Goal: Book appointment/travel/reservation

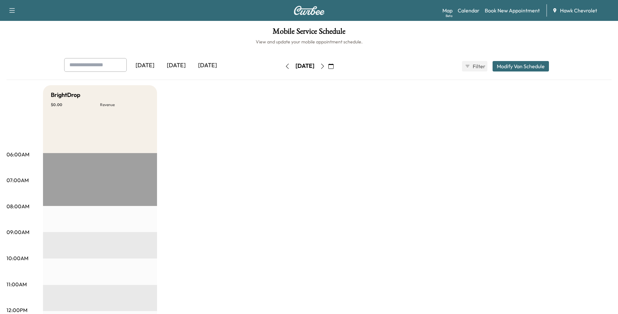
click at [337, 66] on button "button" at bounding box center [331, 66] width 11 height 10
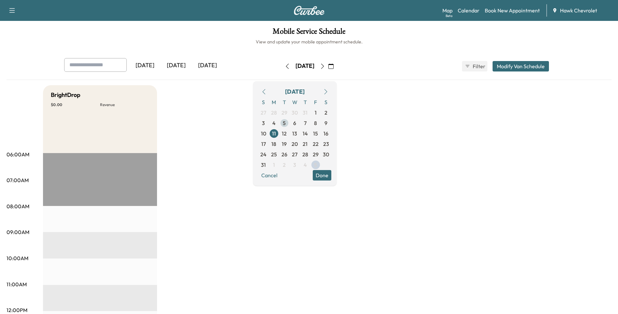
click at [290, 125] on span "5" at bounding box center [284, 123] width 10 height 10
click at [331, 89] on button "button" at bounding box center [325, 91] width 11 height 10
click at [317, 113] on span "5" at bounding box center [315, 113] width 3 height 8
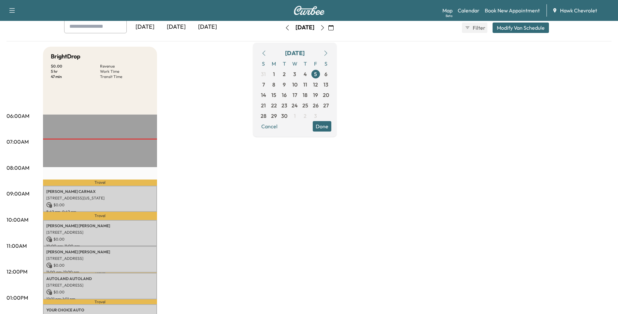
scroll to position [43, 0]
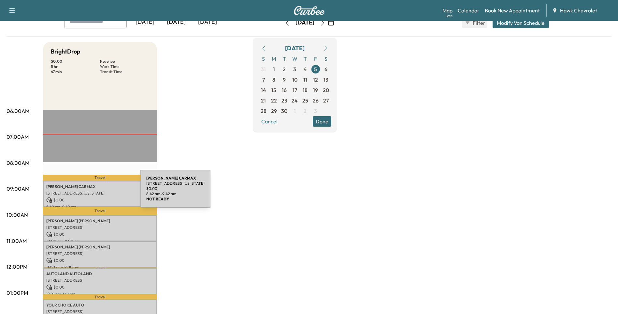
click at [92, 192] on p "[STREET_ADDRESS][US_STATE]" at bounding box center [100, 192] width 108 height 5
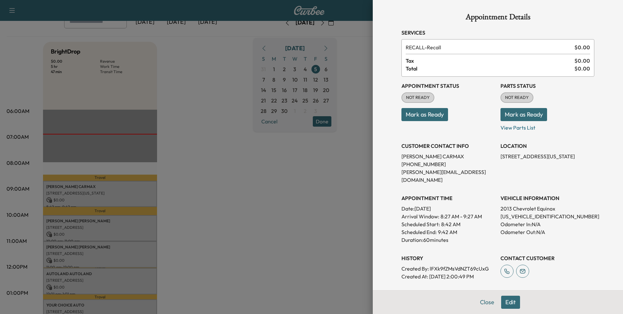
click at [248, 154] on div at bounding box center [311, 157] width 623 height 314
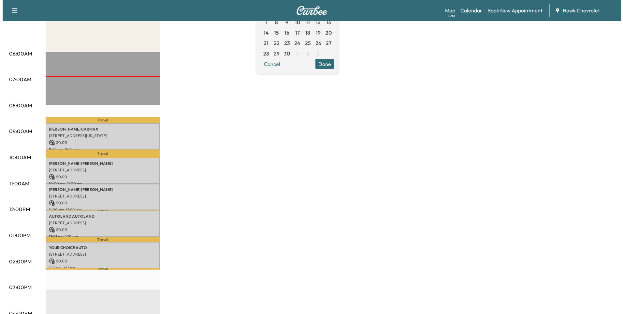
scroll to position [109, 0]
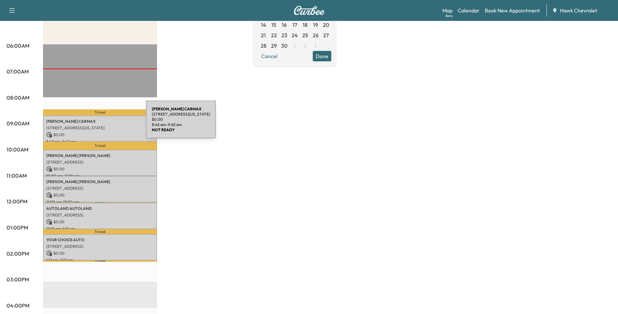
click at [97, 123] on div "[PERSON_NAME] [STREET_ADDRESS][US_STATE] $ 0.00 8:42 am - 9:42 am" at bounding box center [100, 128] width 114 height 26
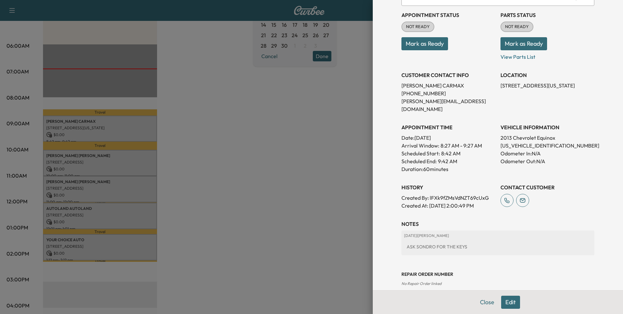
scroll to position [72, 0]
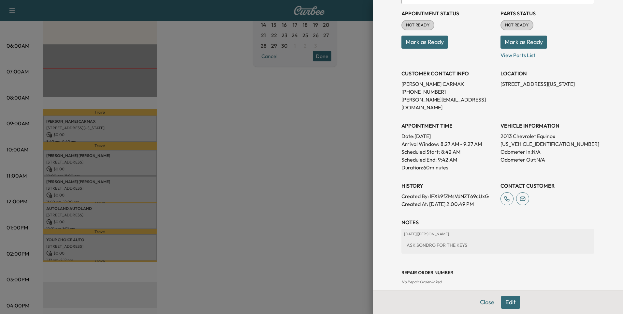
click at [512, 303] on button "Edit" at bounding box center [510, 301] width 19 height 13
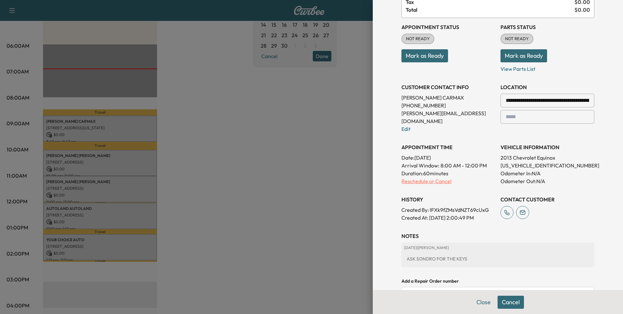
click at [408, 177] on p "Reschedule or Cancel" at bounding box center [449, 181] width 94 height 8
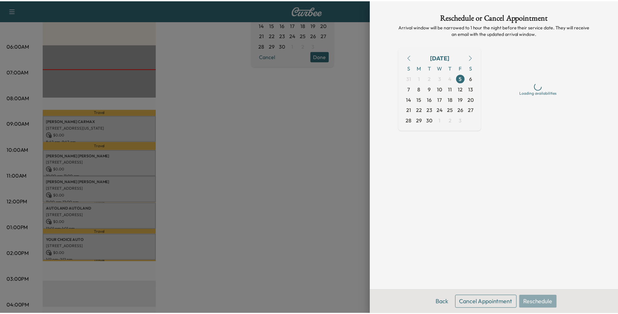
scroll to position [0, 0]
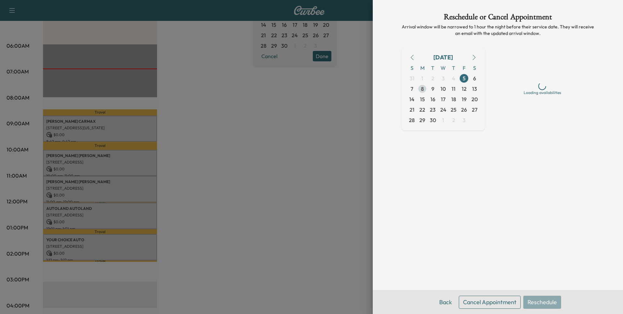
click at [422, 88] on span "8" at bounding box center [422, 89] width 3 height 8
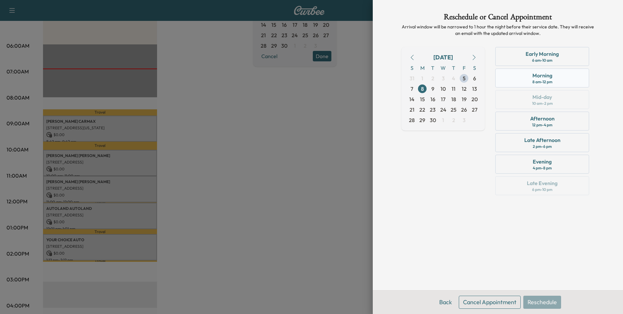
click at [549, 81] on div "8 am - 12 pm" at bounding box center [543, 81] width 20 height 5
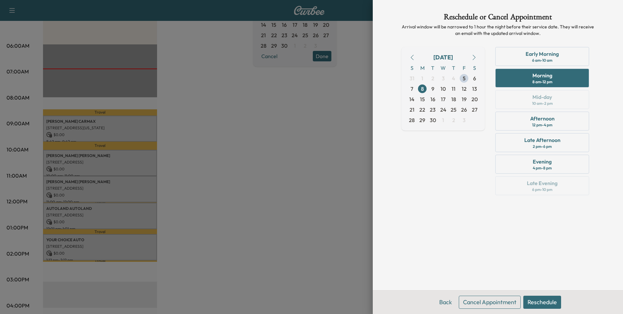
click at [546, 299] on button "Reschedule" at bounding box center [542, 301] width 38 height 13
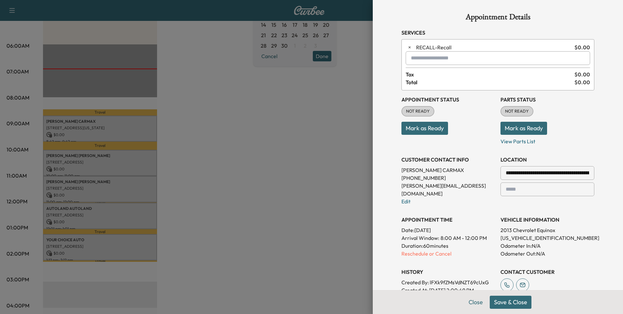
click at [517, 303] on button "Save & Close" at bounding box center [511, 301] width 42 height 13
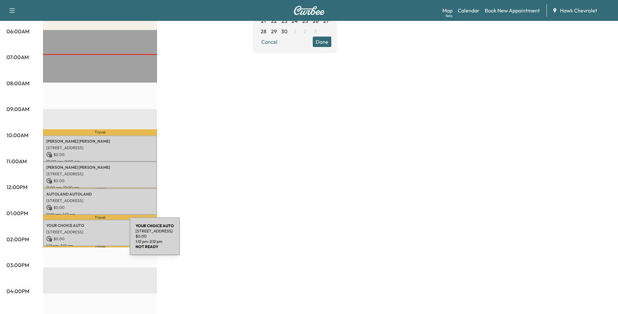
scroll to position [130, 0]
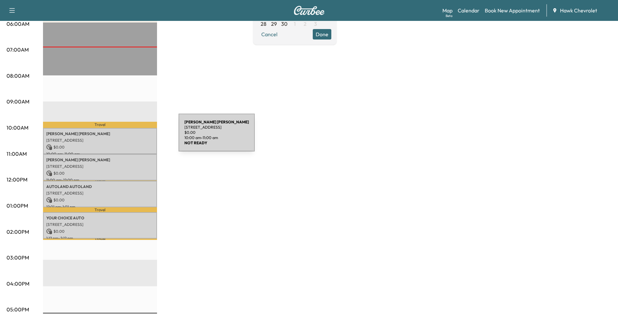
click at [130, 138] on p "[STREET_ADDRESS]" at bounding box center [100, 140] width 108 height 5
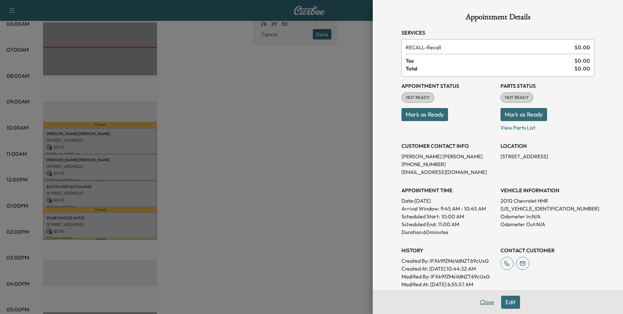
click at [486, 304] on button "Close" at bounding box center [487, 301] width 23 height 13
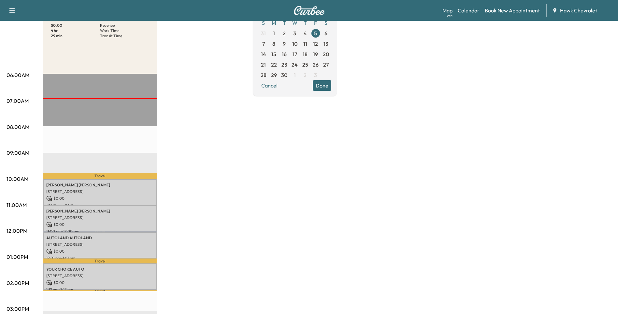
scroll to position [87, 0]
